Goal: Task Accomplishment & Management: Use online tool/utility

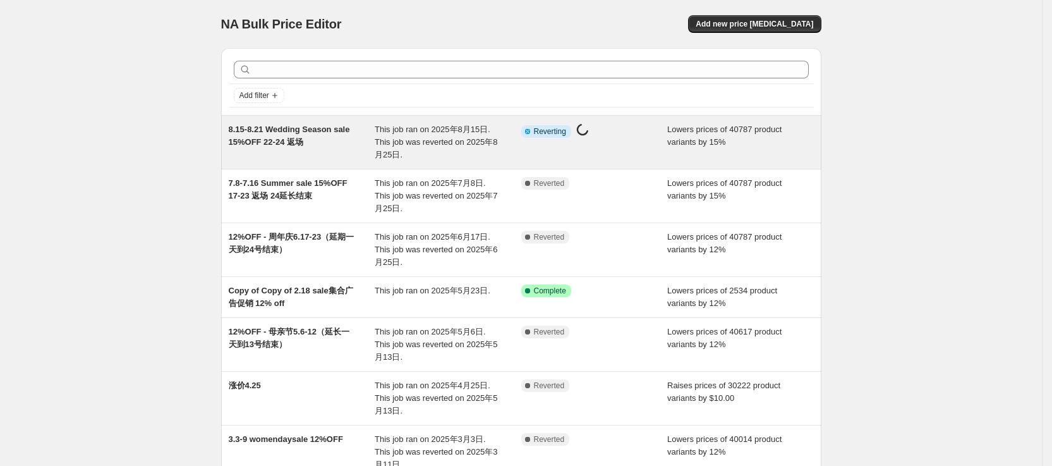
click at [587, 130] on icon at bounding box center [582, 129] width 13 height 13
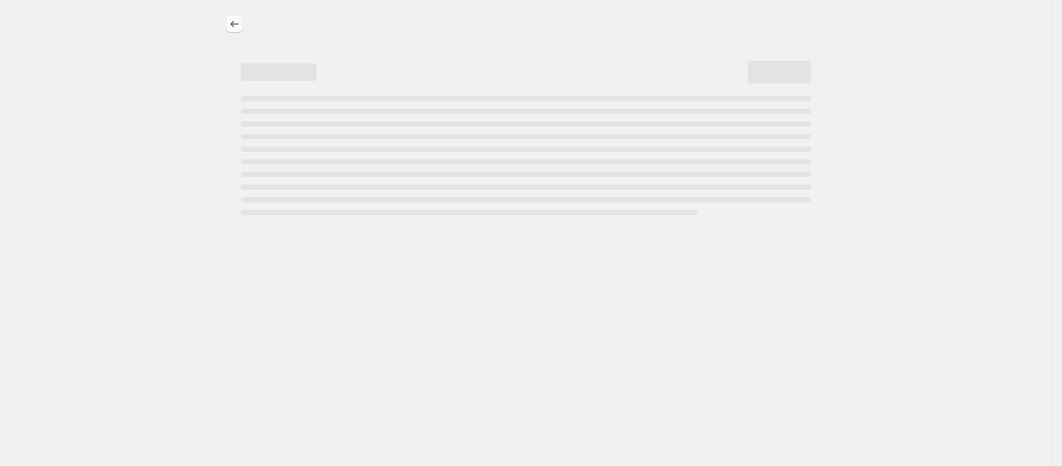
select select "percentage"
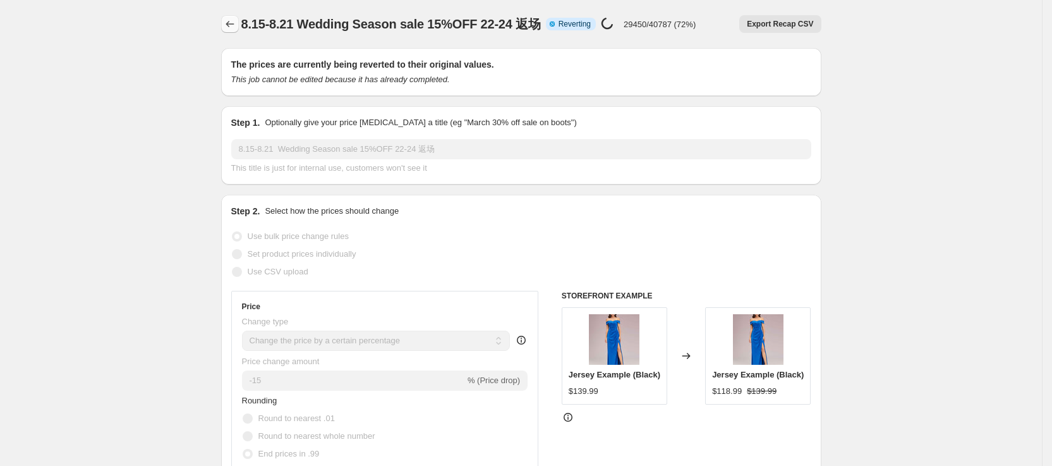
click at [231, 24] on icon "Price change jobs" at bounding box center [230, 24] width 8 height 6
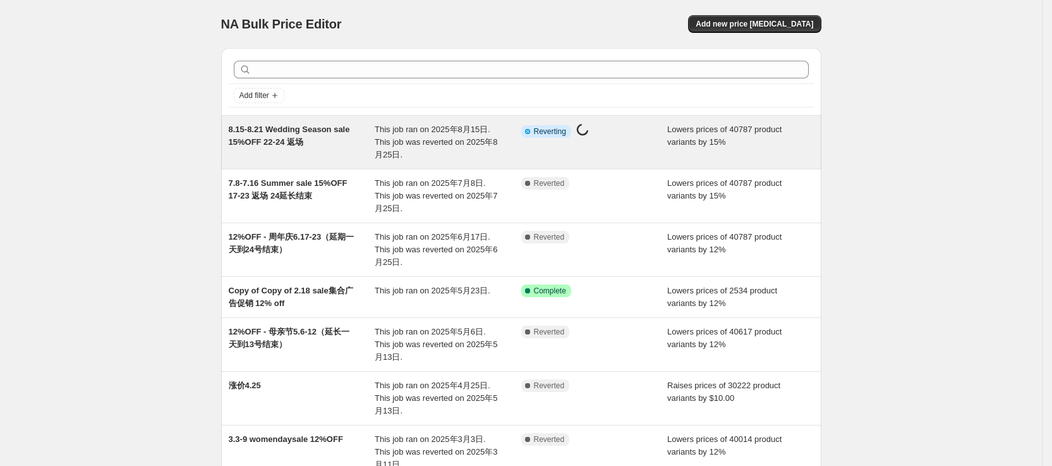
click at [556, 131] on span "Reverting" at bounding box center [550, 131] width 32 height 10
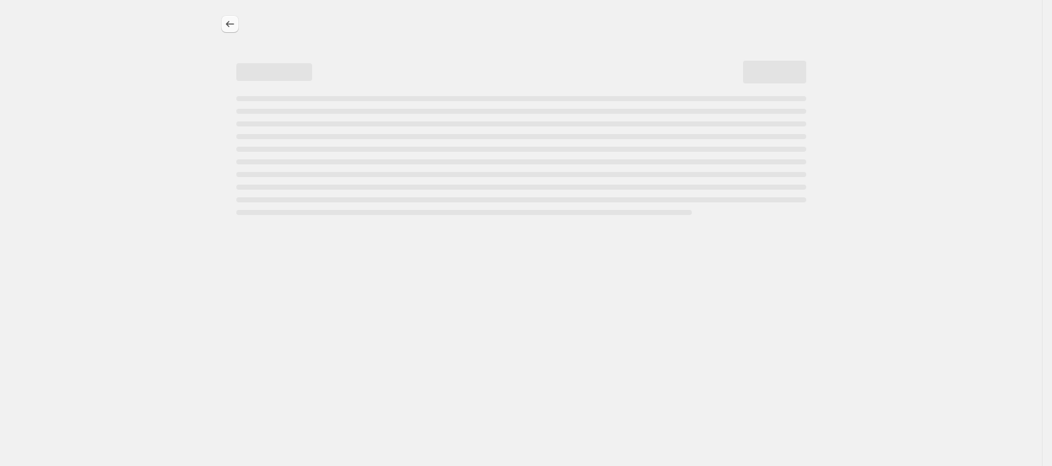
select select "percentage"
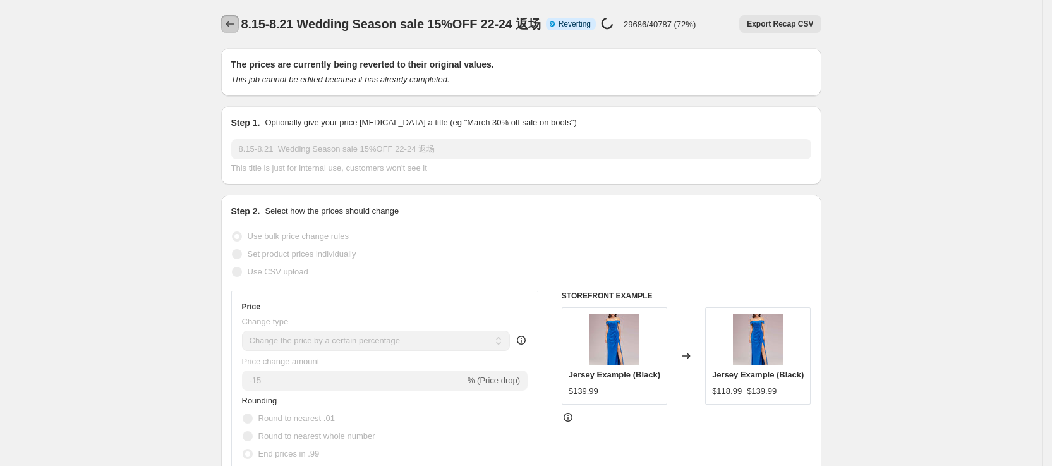
click at [234, 27] on icon "Price change jobs" at bounding box center [230, 24] width 13 height 13
